Goal: Information Seeking & Learning: Learn about a topic

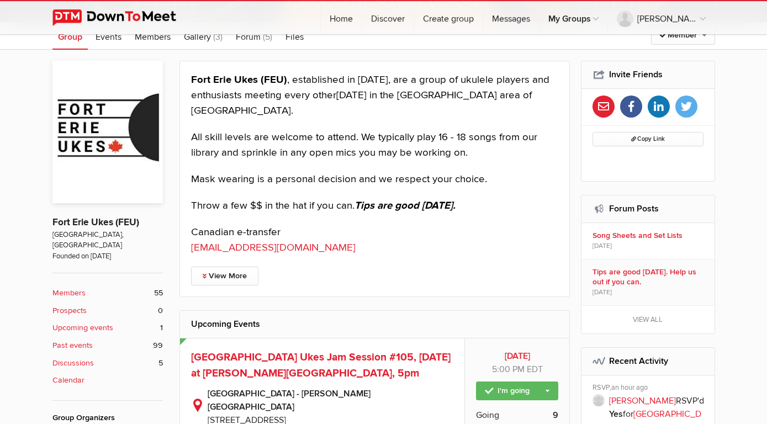
scroll to position [220, 0]
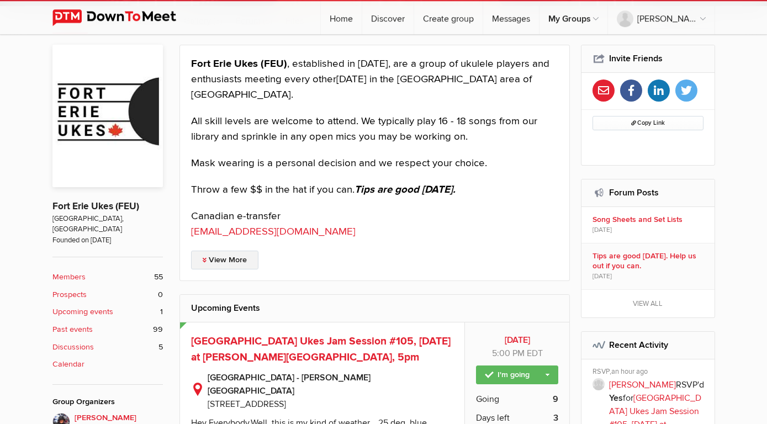
click at [243, 258] on link "View More" at bounding box center [224, 260] width 67 height 19
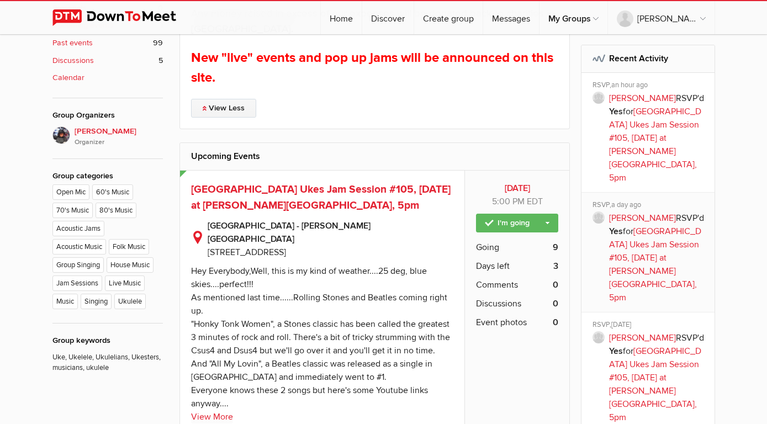
scroll to position [589, 0]
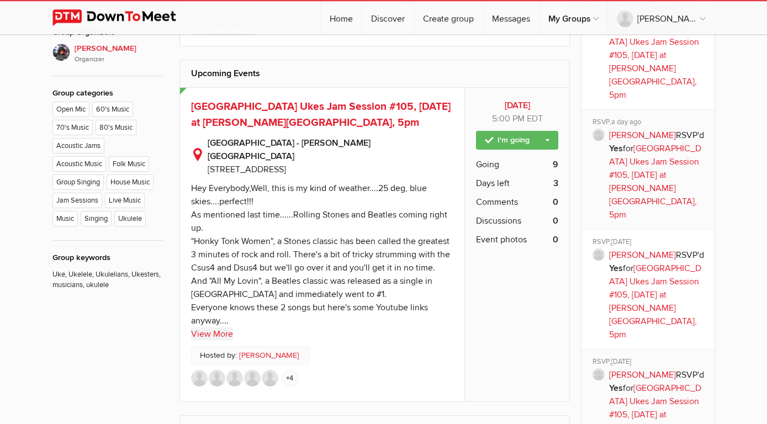
click at [230, 328] on link "View More" at bounding box center [212, 334] width 42 height 13
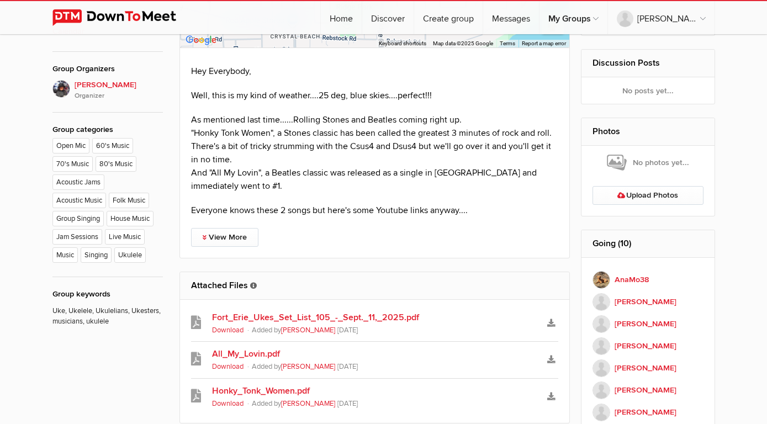
scroll to position [582, 0]
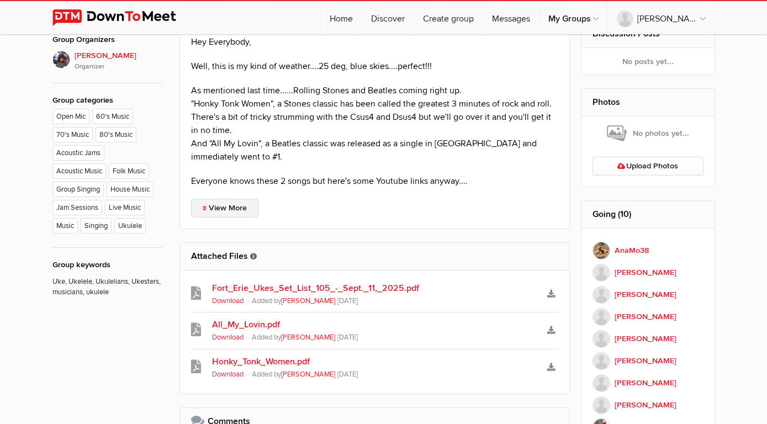
click at [220, 199] on link "View More" at bounding box center [224, 208] width 67 height 19
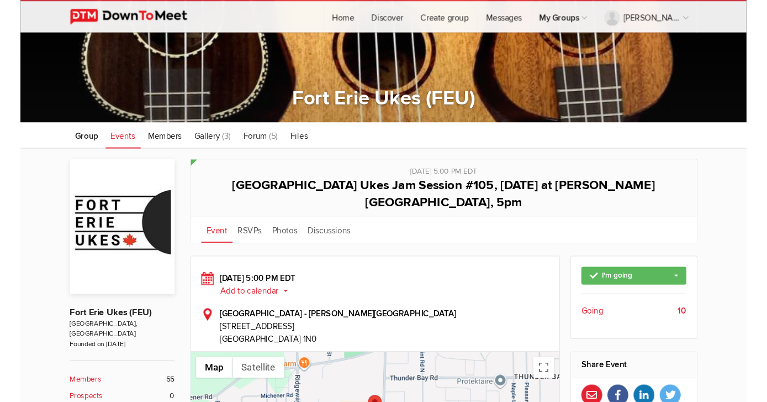
scroll to position [108, 0]
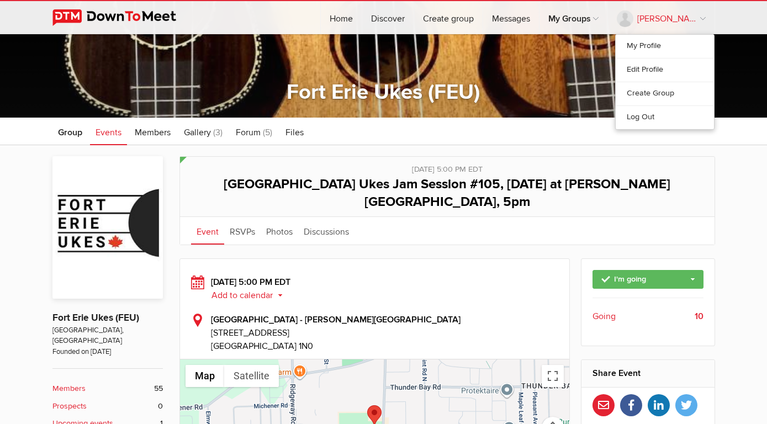
click at [702, 17] on link "[PERSON_NAME]" at bounding box center [661, 17] width 107 height 33
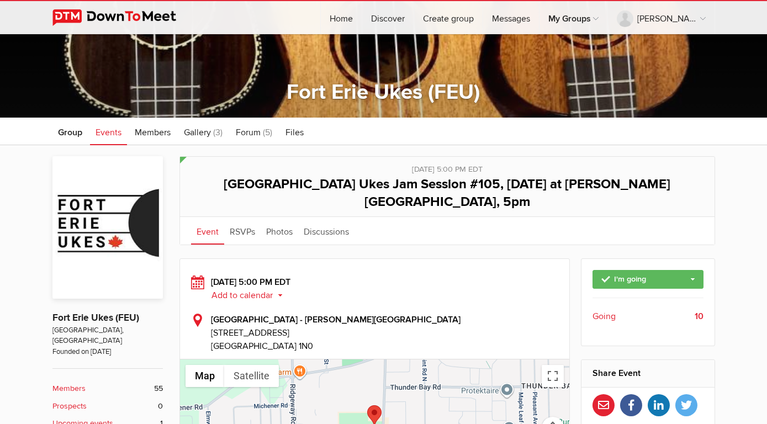
click at [504, 276] on div "[DATE] 5:00 PM EDT Add to calendar Outlook Apple / iCal Google Yahoo Add to cal…" at bounding box center [375, 289] width 368 height 27
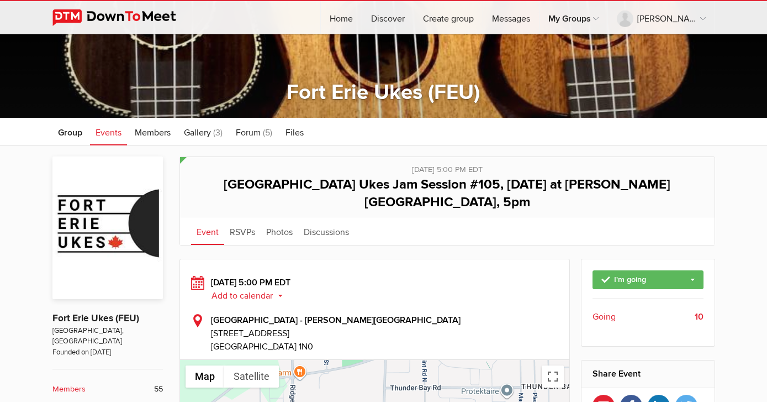
scroll to position [467, 0]
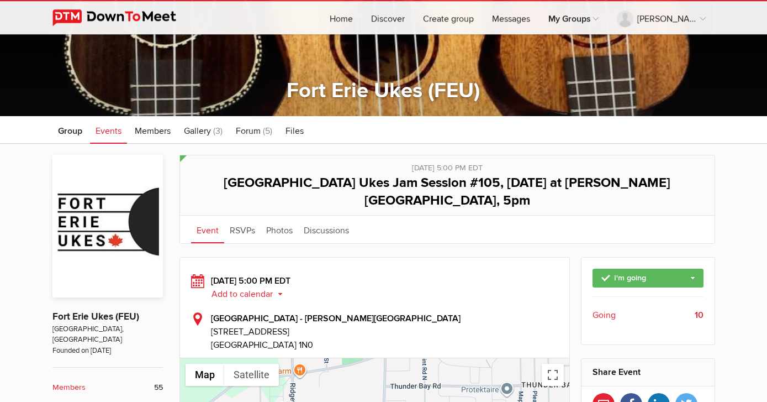
scroll to position [102, 0]
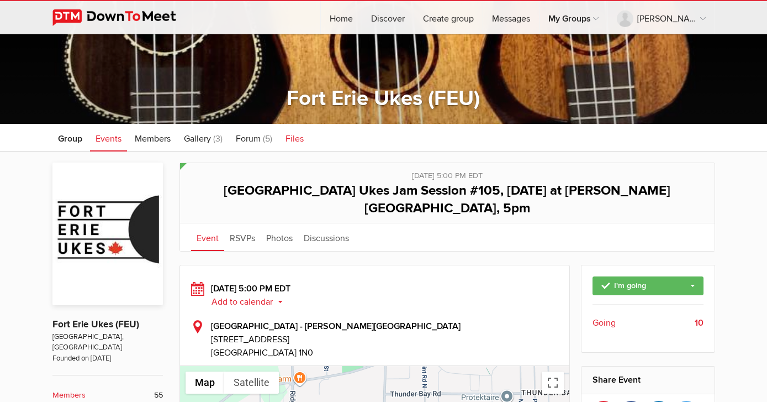
click at [294, 134] on span "Files" at bounding box center [295, 138] width 18 height 11
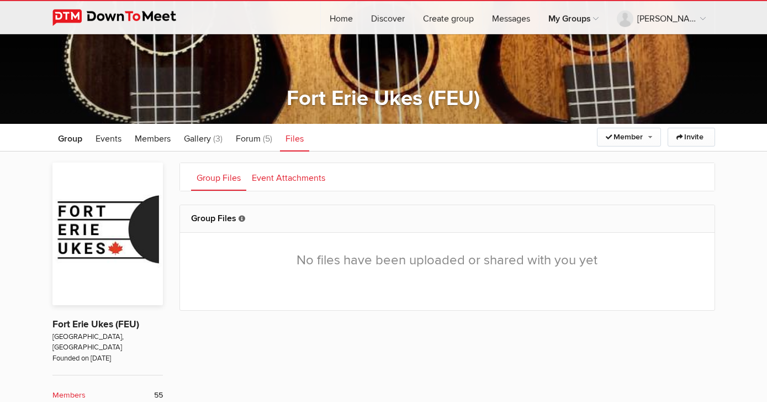
click at [284, 179] on link "Event Attachments" at bounding box center [288, 177] width 84 height 28
